Goal: Browse casually

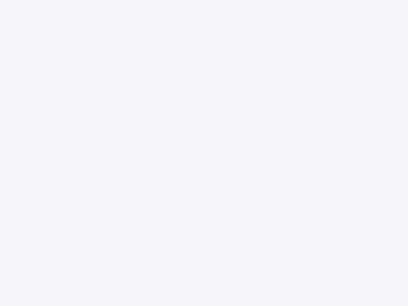
click at [204, 153] on div at bounding box center [204, 153] width 408 height 306
